Goal: Check status: Check status

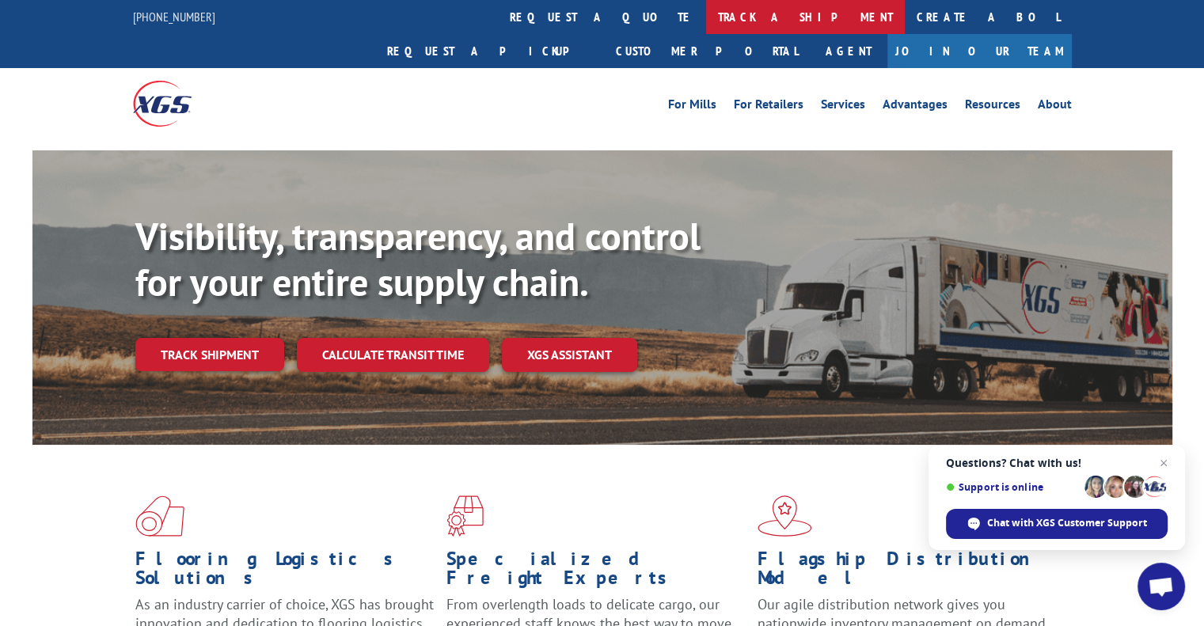
click at [706, 20] on link "track a shipment" at bounding box center [805, 17] width 199 height 34
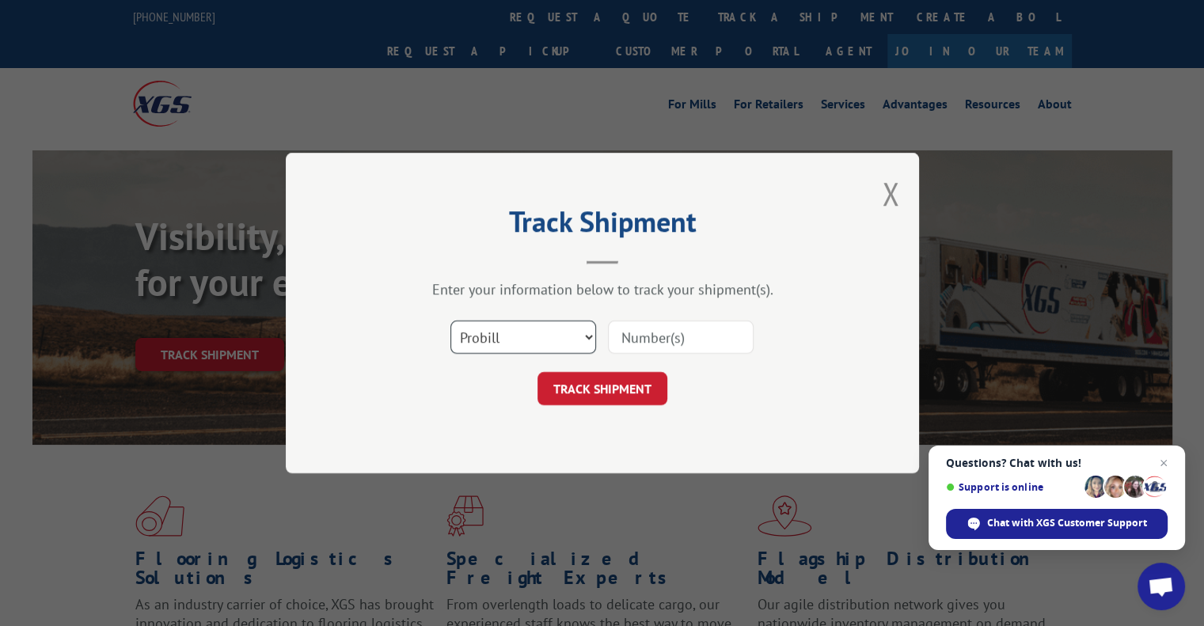
click at [534, 334] on select "Select category... Probill BOL PO" at bounding box center [523, 337] width 146 height 33
click at [535, 335] on select "Select category... Probill BOL PO" at bounding box center [523, 337] width 146 height 33
click at [671, 335] on input at bounding box center [681, 337] width 146 height 33
paste input "17638866"
type input "17638866"
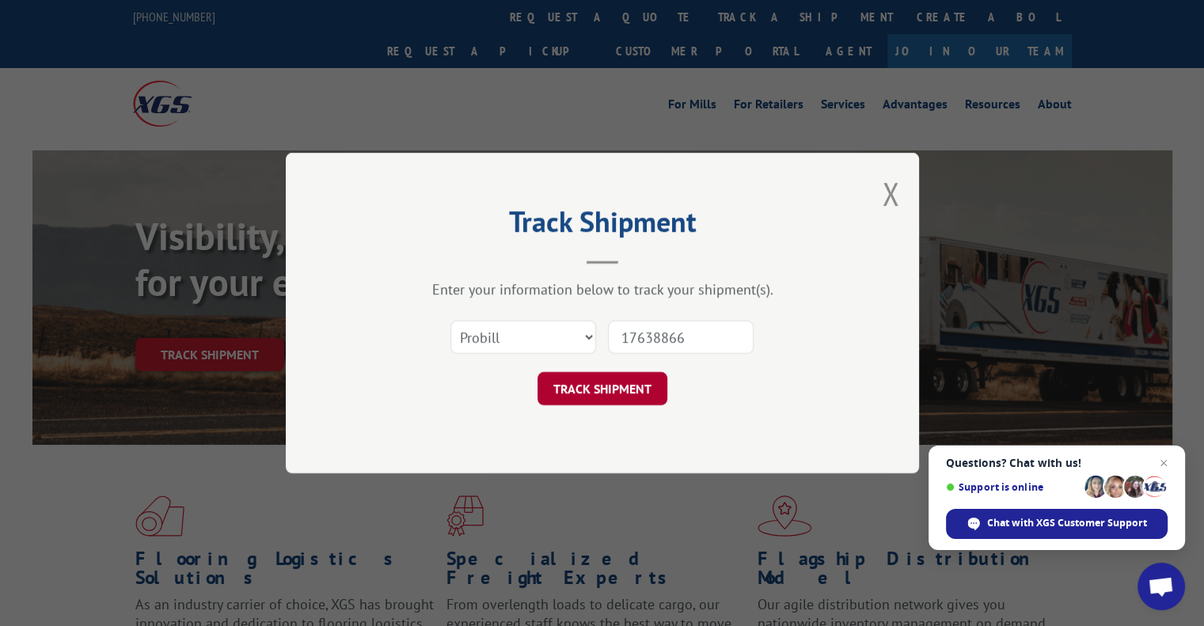
click at [612, 393] on button "TRACK SHIPMENT" at bounding box center [603, 388] width 130 height 33
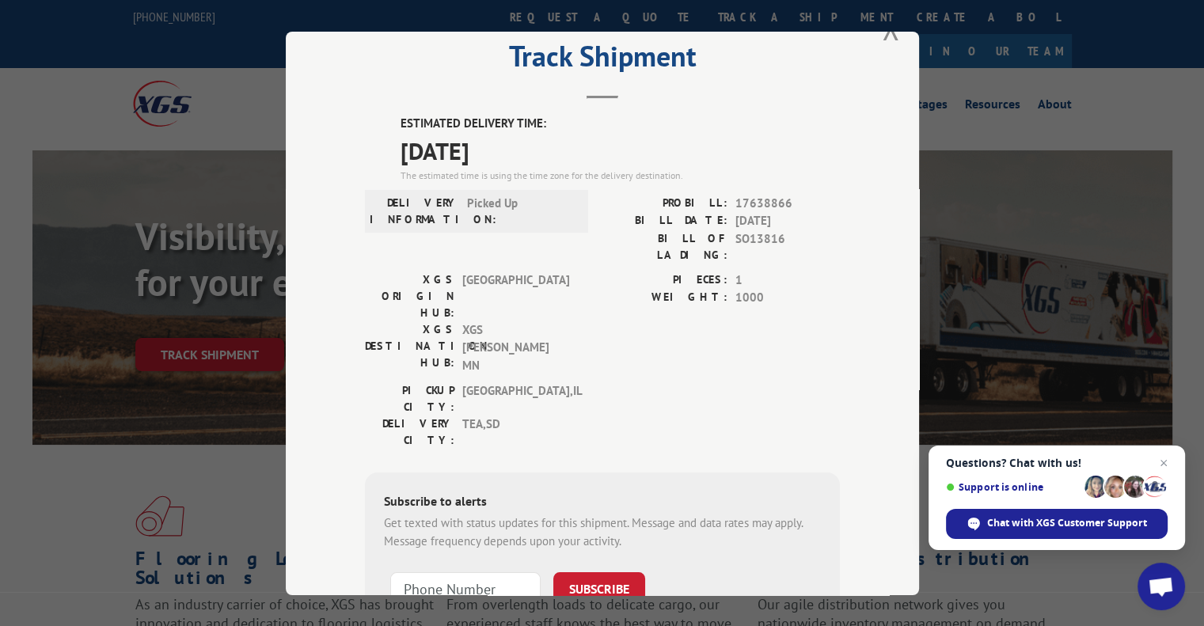
scroll to position [79, 0]
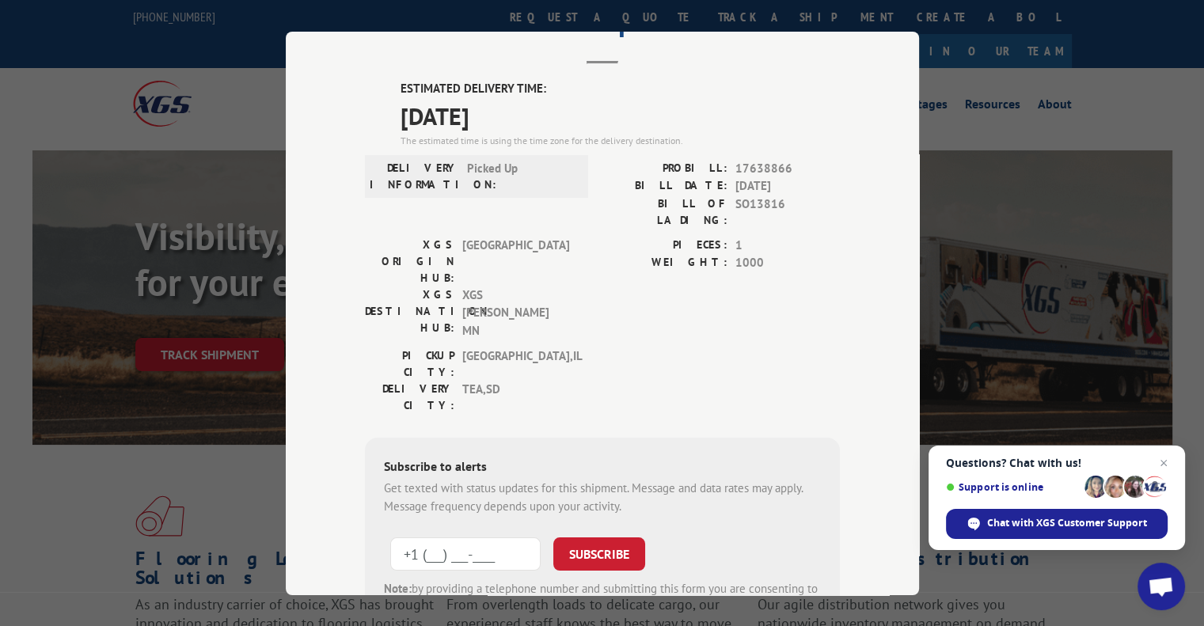
click at [479, 538] on input "+1 (___) ___-____" at bounding box center [465, 554] width 150 height 33
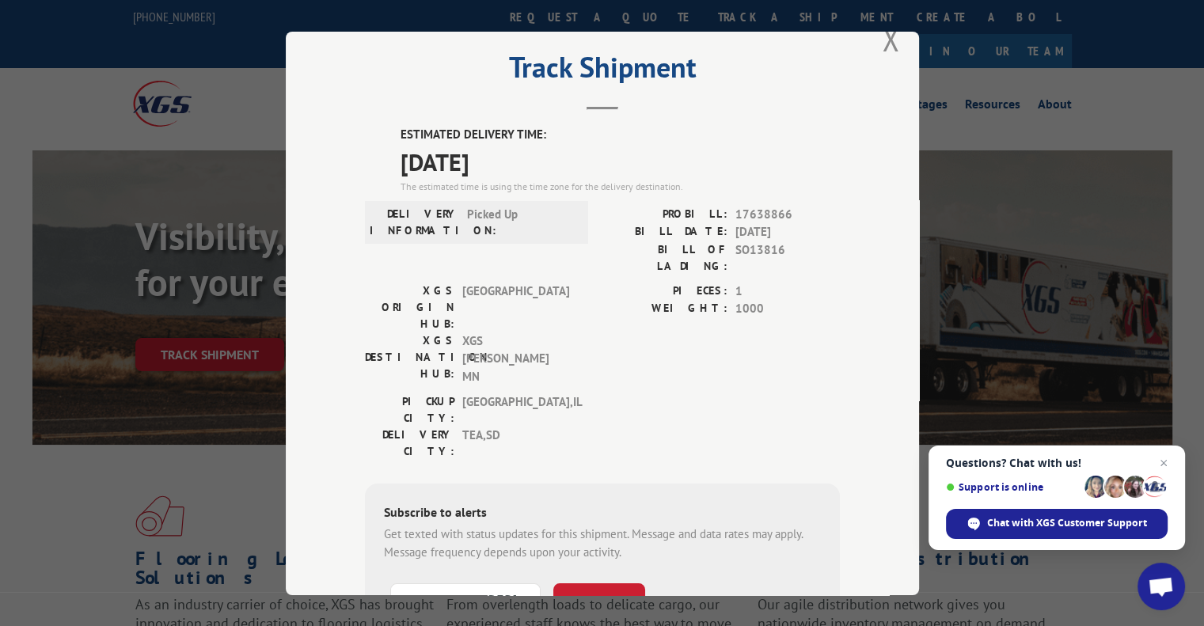
scroll to position [0, 0]
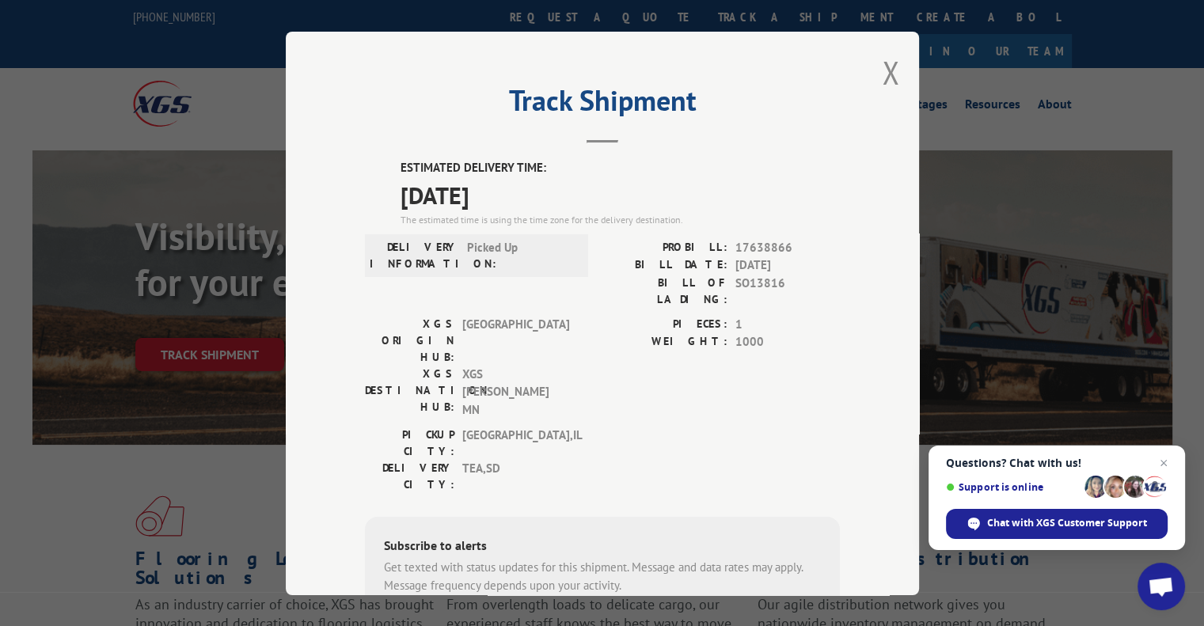
type input "[PHONE_NUMBER]"
click at [609, 617] on button "SUBSCRIBE" at bounding box center [599, 633] width 92 height 33
click at [883, 75] on button "Close modal" at bounding box center [890, 72] width 17 height 42
